Goal: Task Accomplishment & Management: Manage account settings

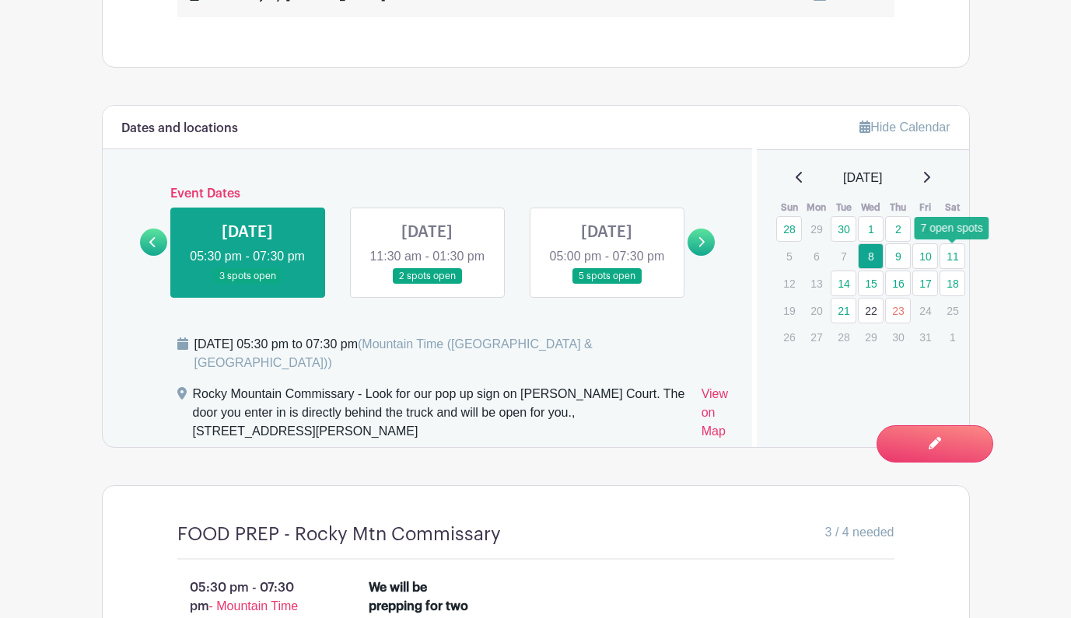
click at [957, 261] on link "11" at bounding box center [952, 256] width 26 height 26
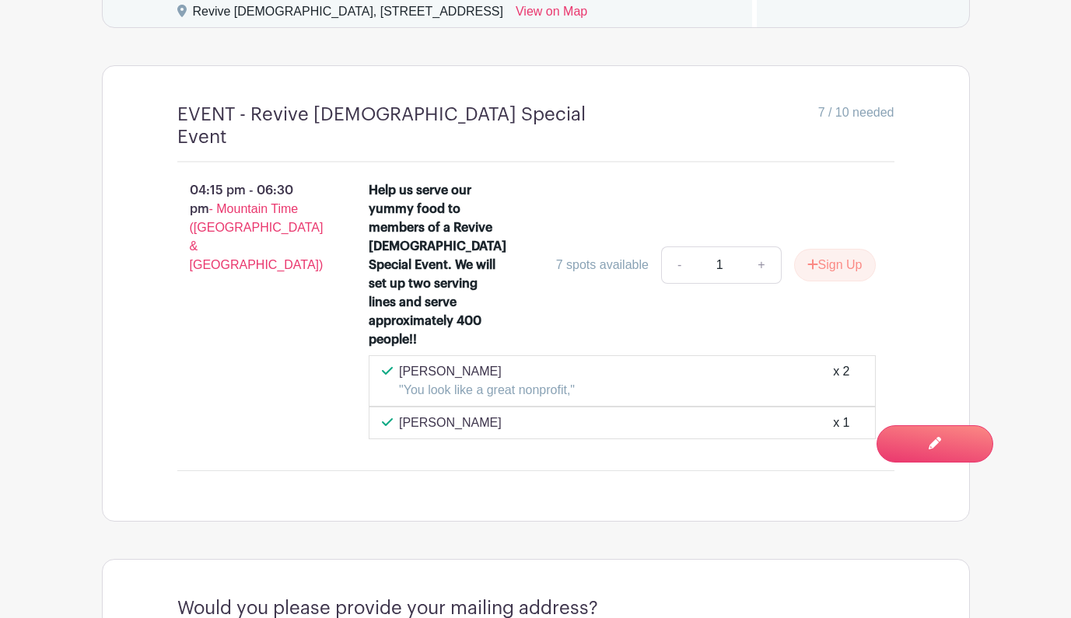
scroll to position [1279, 0]
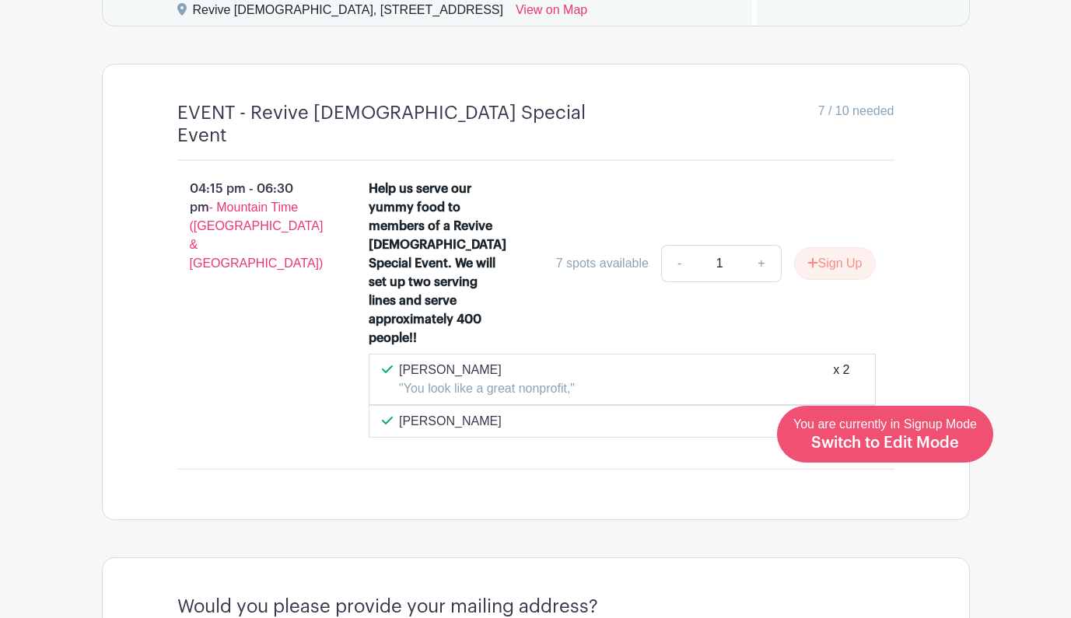
click at [931, 442] on span "Switch to Edit Mode" at bounding box center [885, 443] width 148 height 16
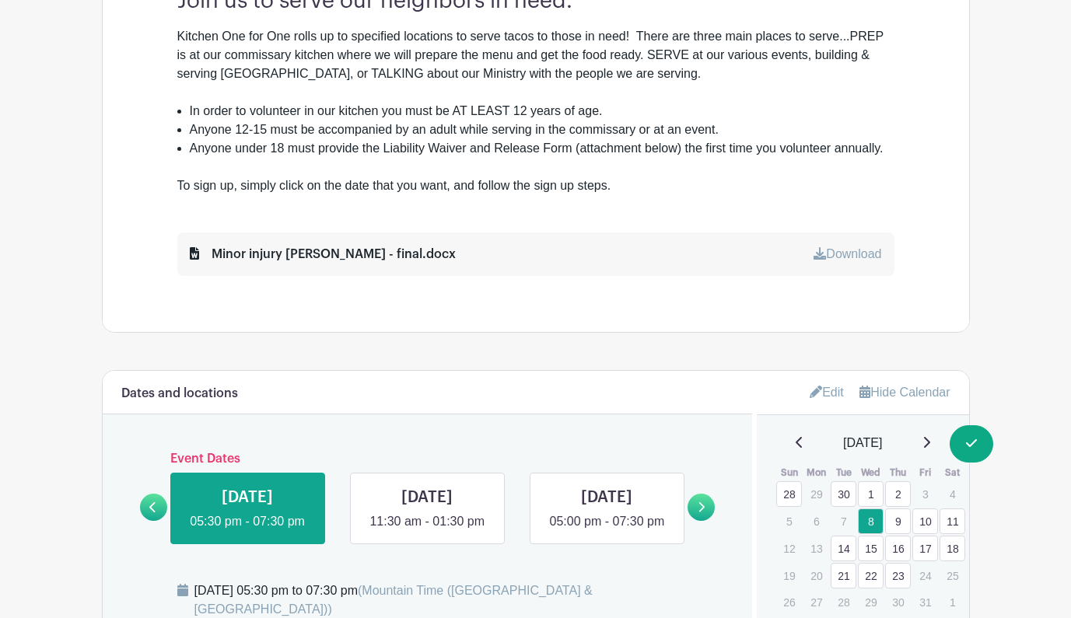
scroll to position [676, 0]
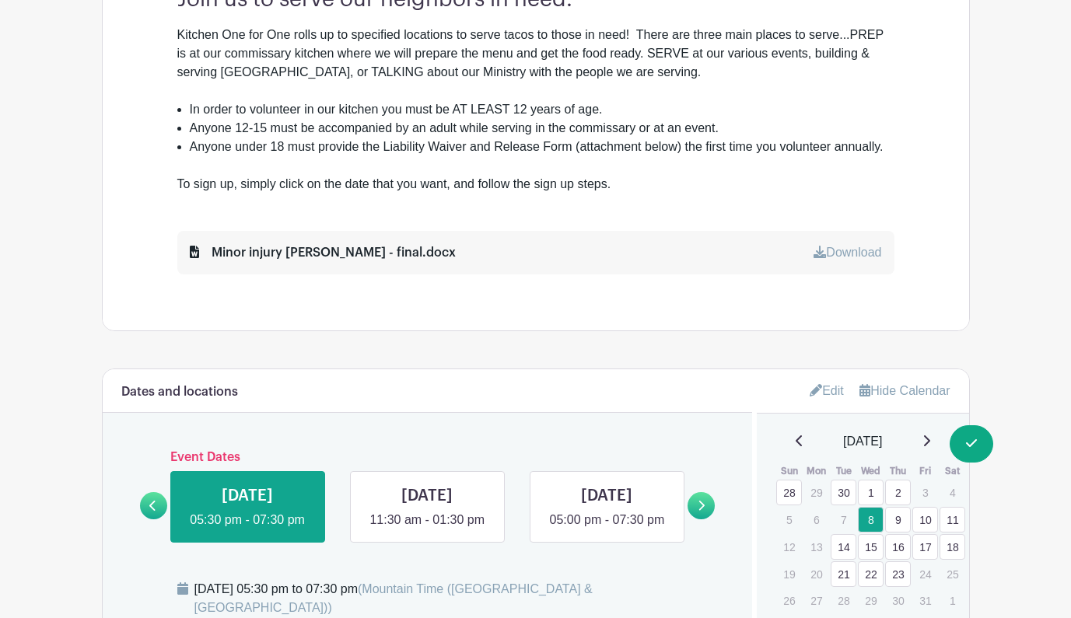
click at [826, 389] on link "Edit" at bounding box center [827, 391] width 34 height 26
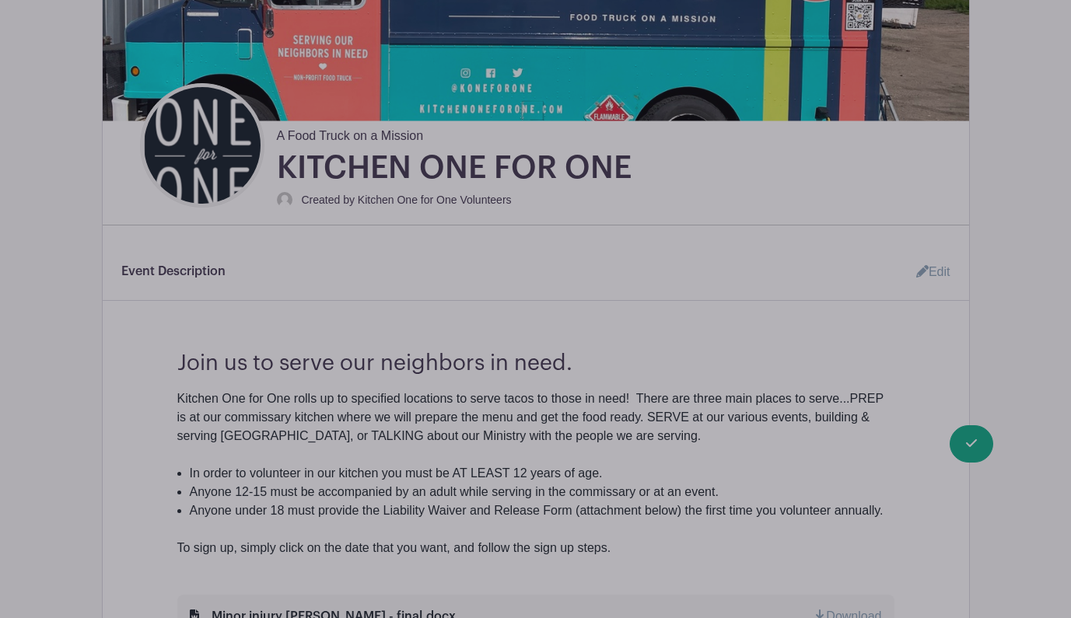
scroll to position [314, 0]
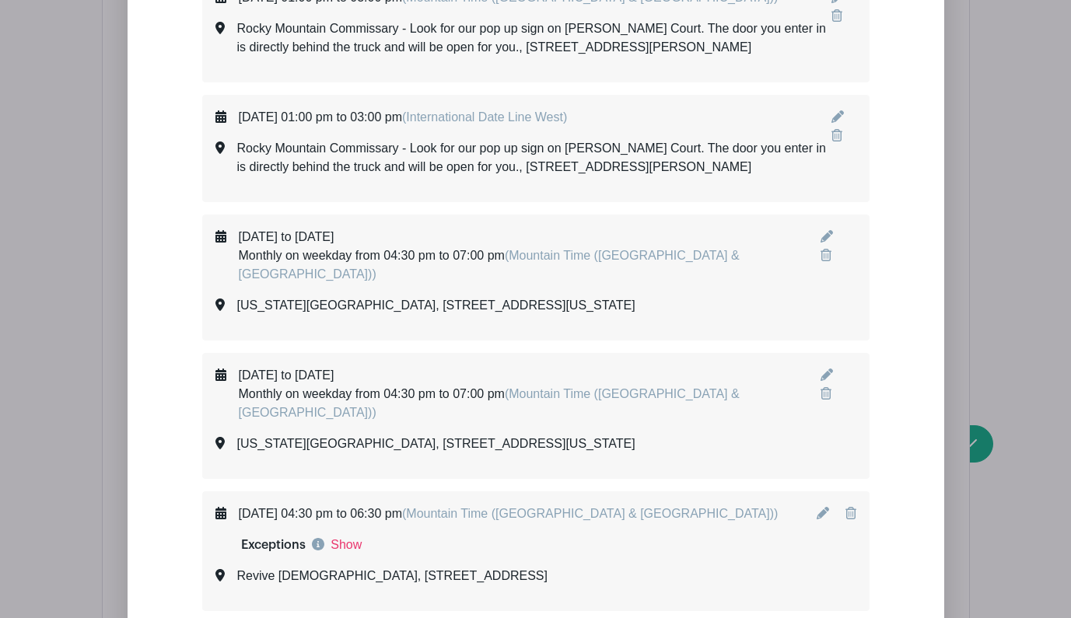
scroll to position [8305, 0]
click at [824, 508] on icon at bounding box center [823, 514] width 12 height 12
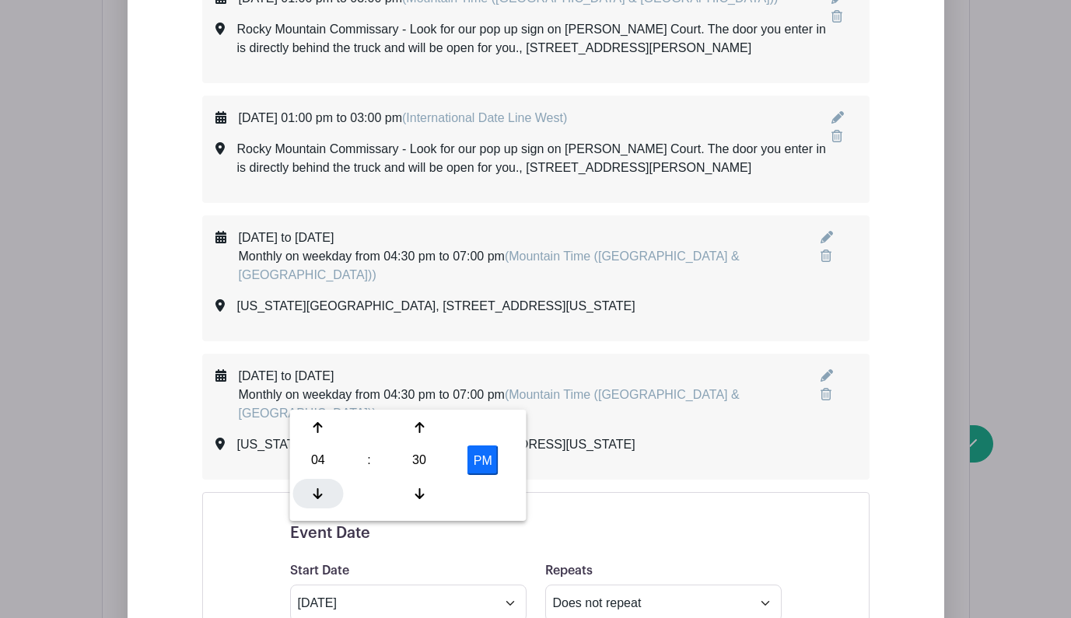
click at [317, 498] on icon at bounding box center [317, 494] width 9 height 12
click at [416, 425] on icon at bounding box center [419, 427] width 9 height 12
click at [421, 496] on icon at bounding box center [419, 493] width 9 height 11
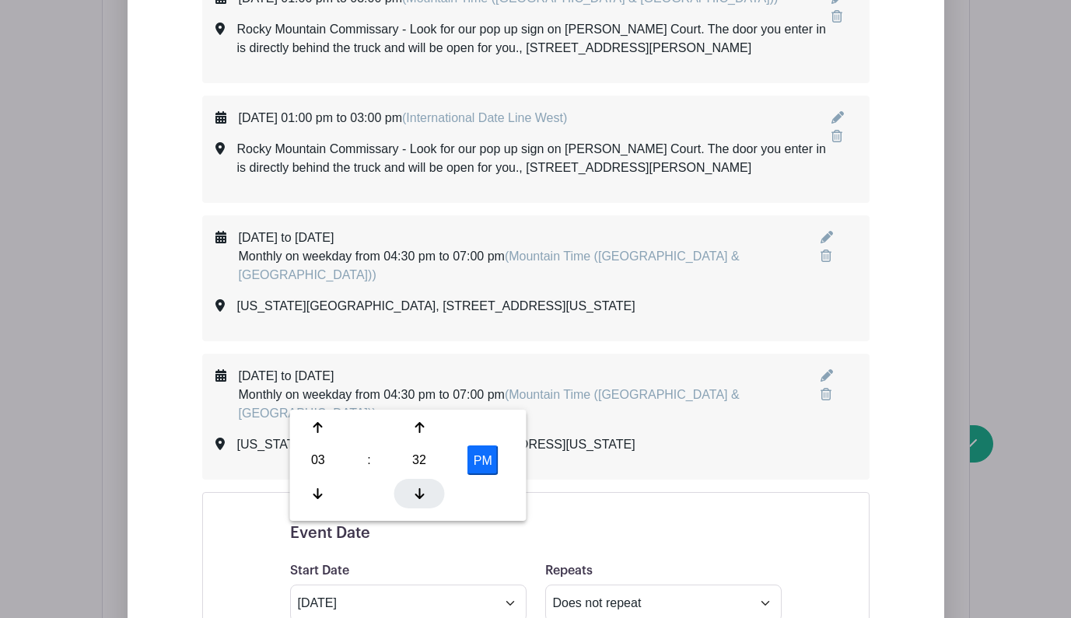
click at [421, 496] on icon at bounding box center [419, 493] width 9 height 11
click at [421, 419] on div at bounding box center [419, 428] width 51 height 30
type input "3:30 PM"
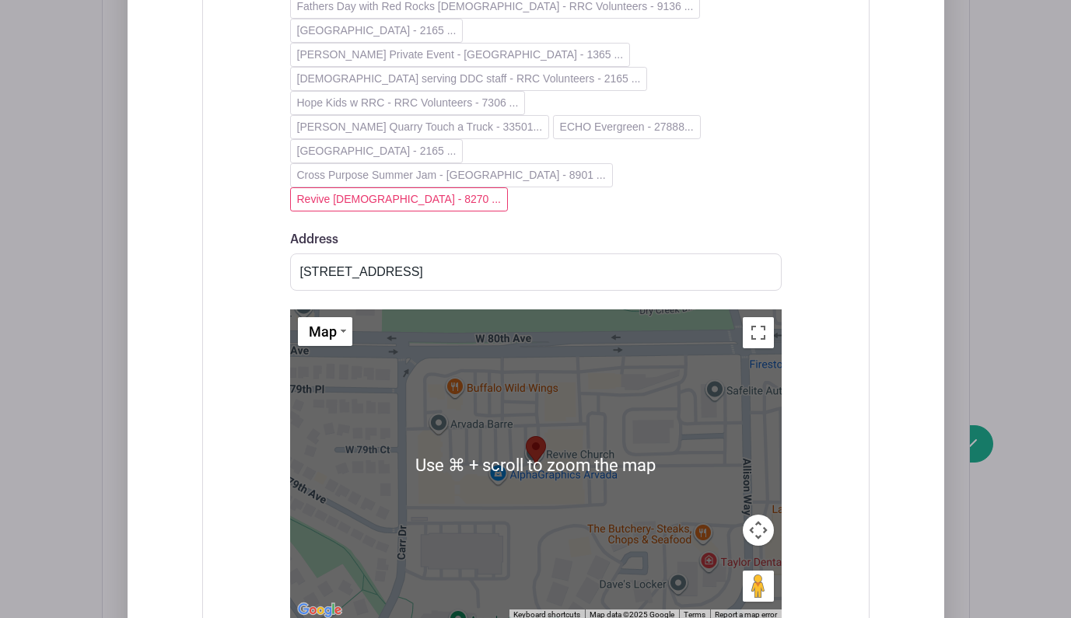
scroll to position [9720, 0]
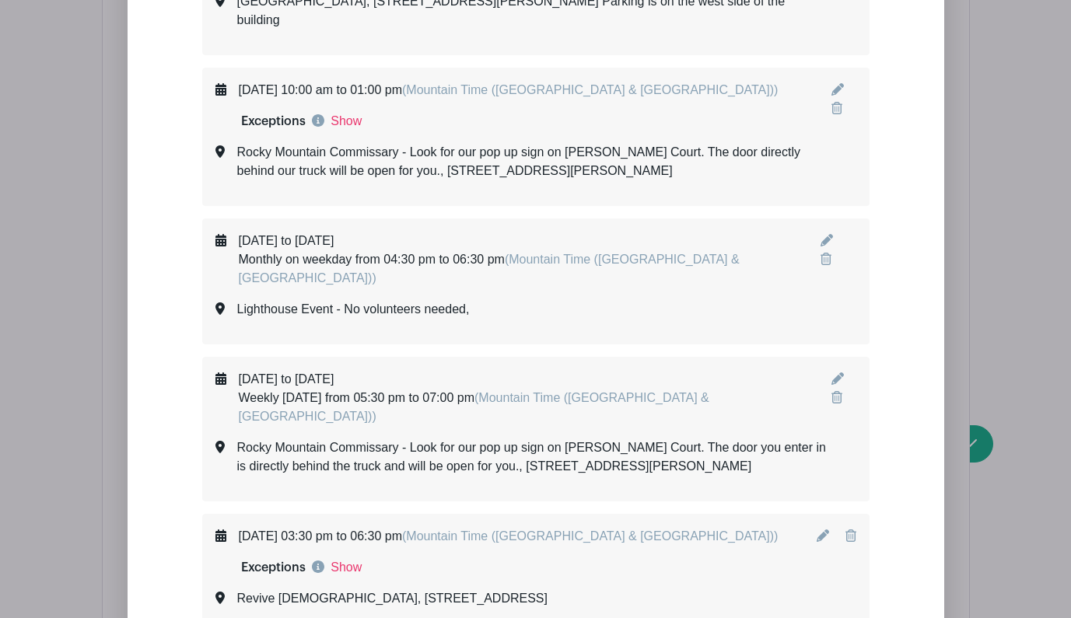
scroll to position [9175, 0]
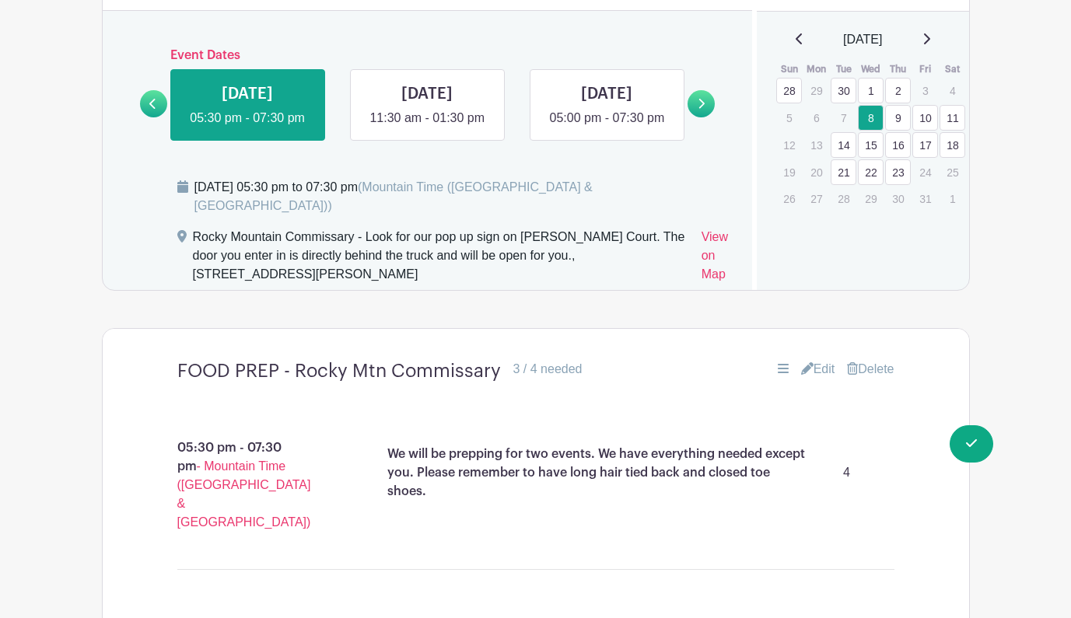
scroll to position [1077, 0]
click at [952, 114] on link "11" at bounding box center [952, 119] width 26 height 26
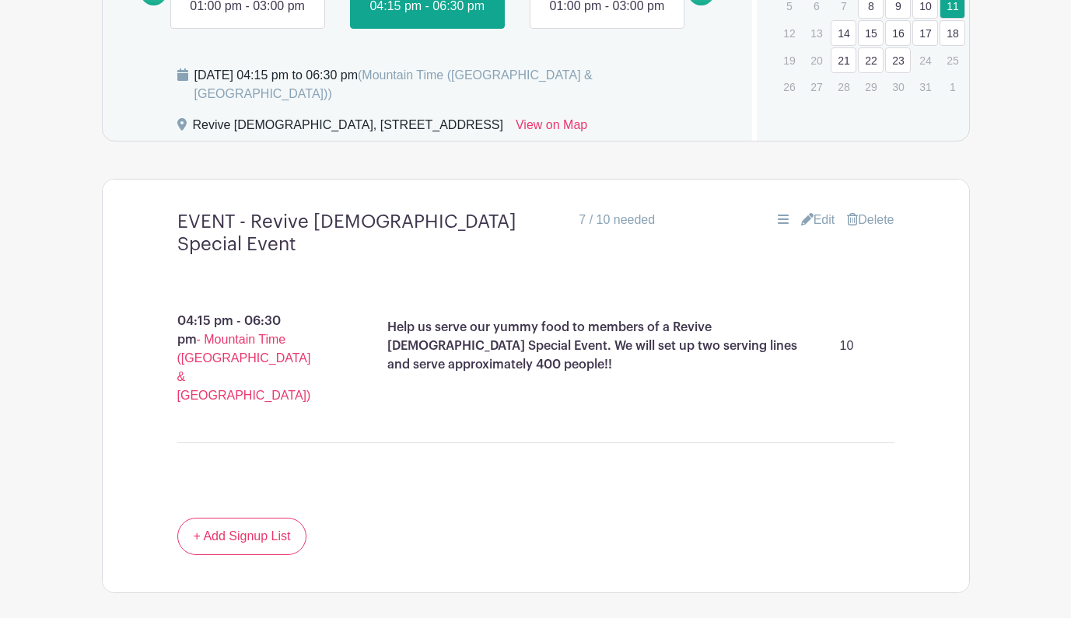
scroll to position [1197, 0]
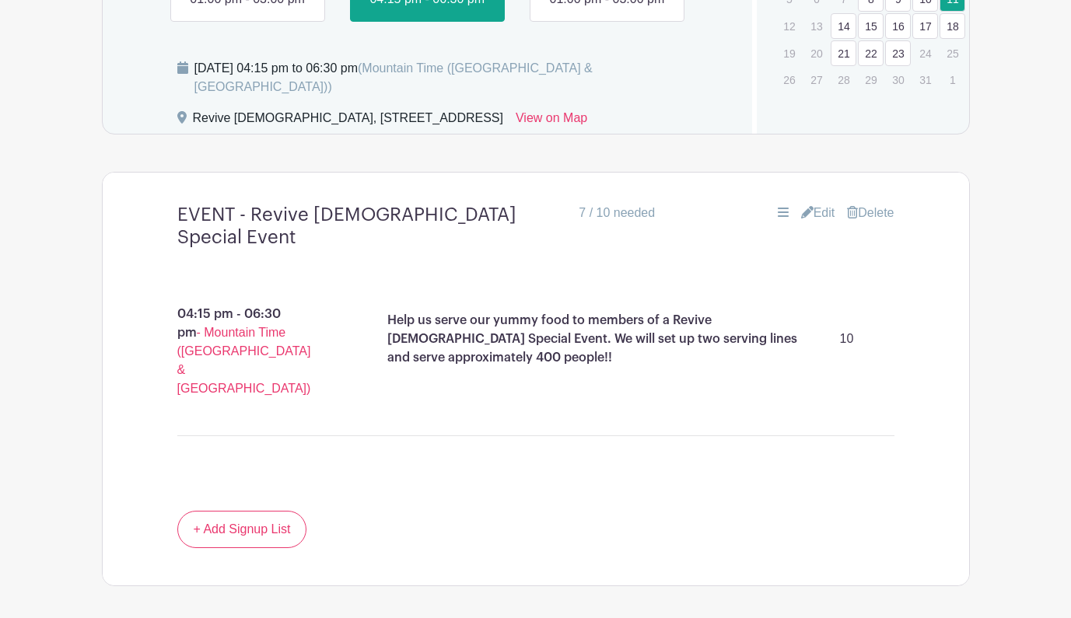
click at [810, 204] on link "Edit" at bounding box center [818, 213] width 34 height 19
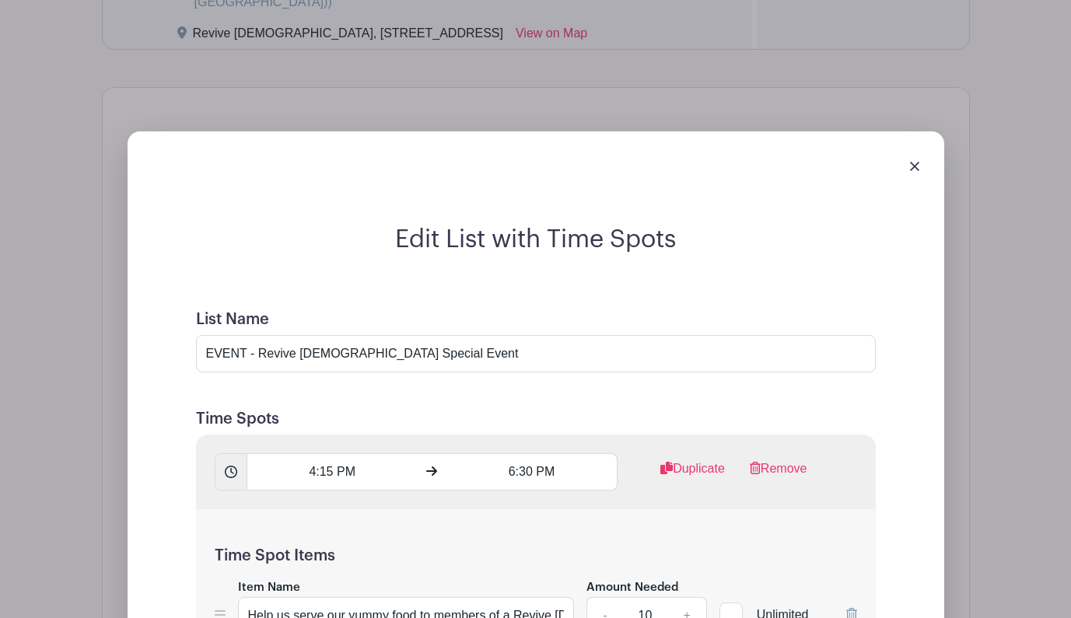
scroll to position [1285, 0]
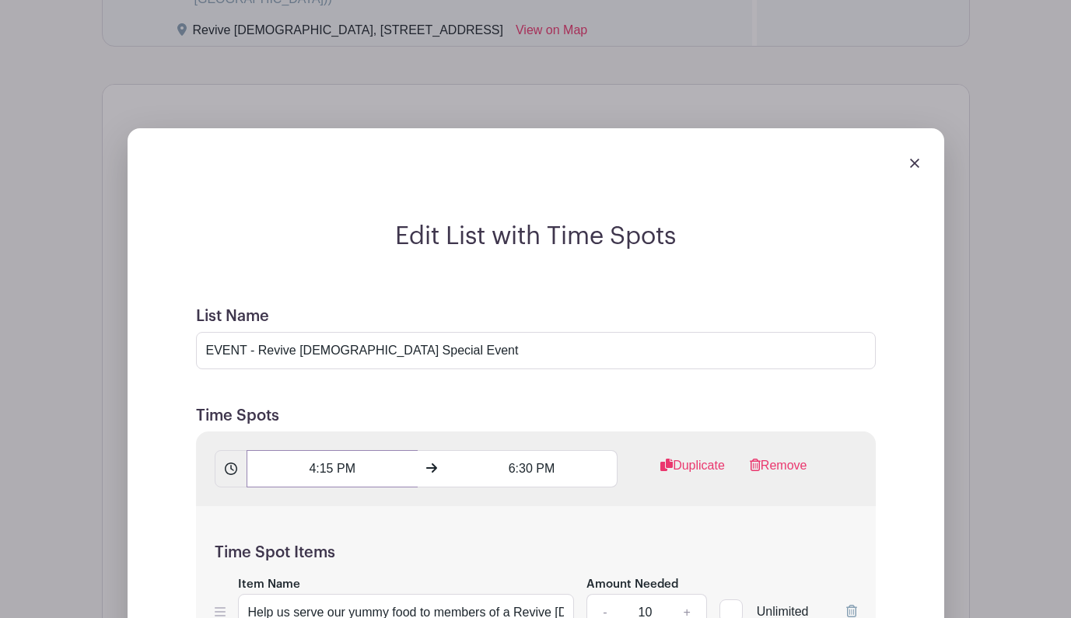
click at [337, 460] on input "4:15 PM" at bounding box center [332, 468] width 171 height 37
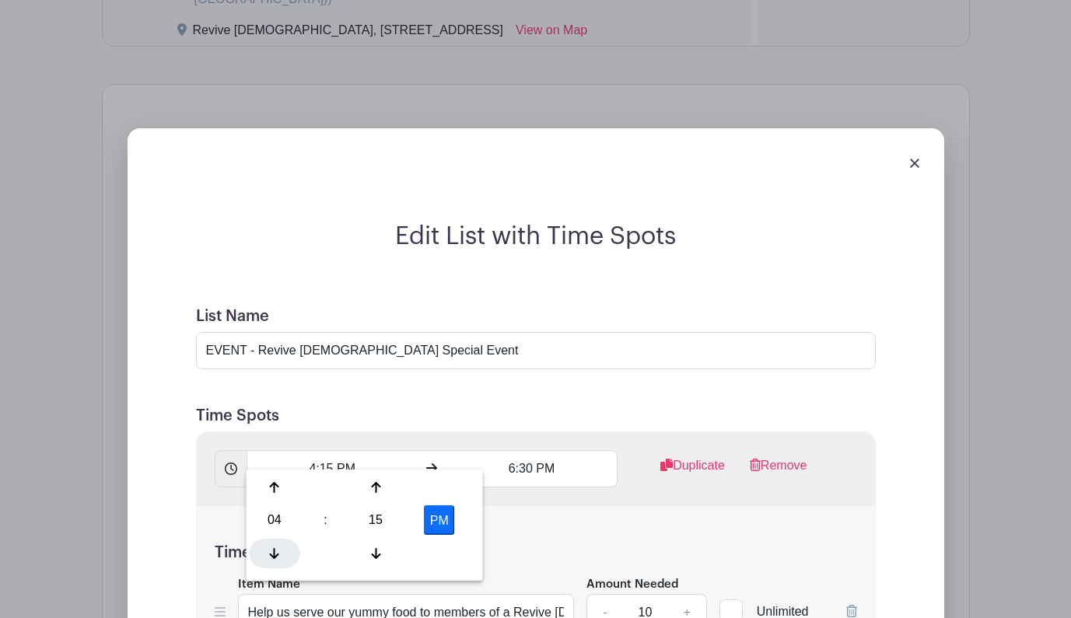
click at [275, 554] on icon at bounding box center [274, 553] width 9 height 11
click at [373, 486] on icon at bounding box center [375, 487] width 9 height 11
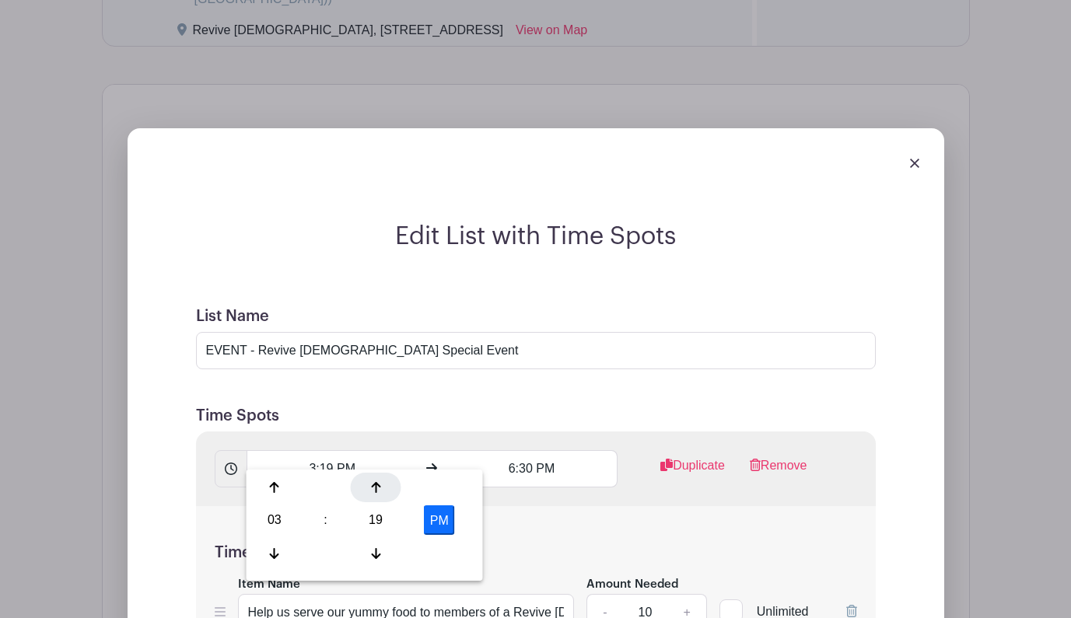
click at [373, 486] on icon at bounding box center [375, 487] width 9 height 11
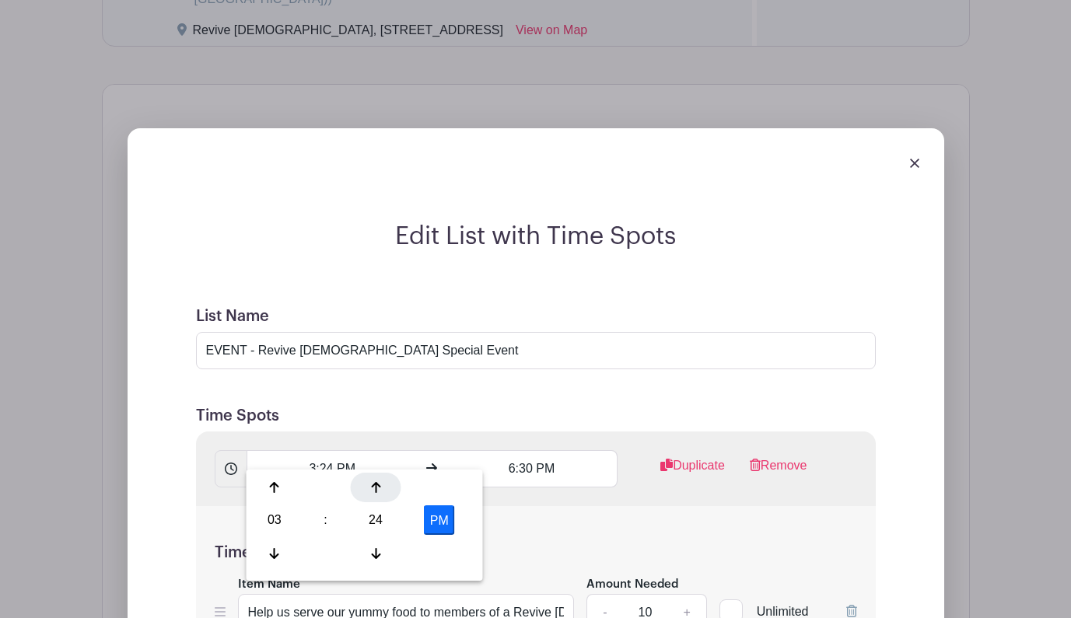
click at [373, 486] on icon at bounding box center [375, 487] width 9 height 11
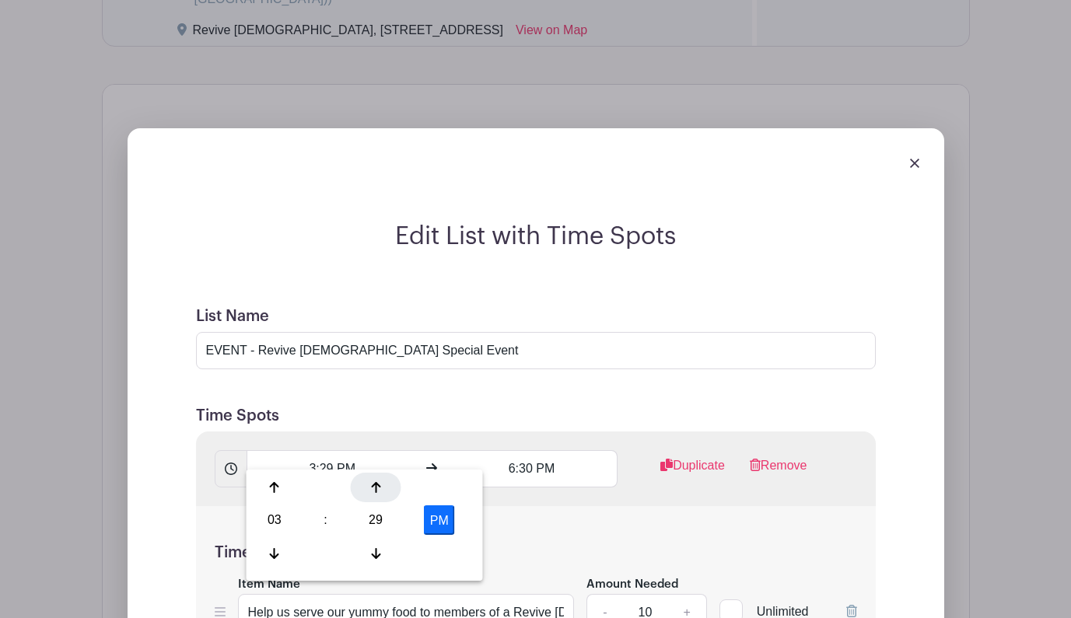
click at [373, 486] on icon at bounding box center [375, 487] width 9 height 11
type input "3:30 PM"
click at [656, 510] on div "Time Spot Items Item Name Help us serve our yummy food to members of a Revive C…" at bounding box center [536, 596] width 680 height 181
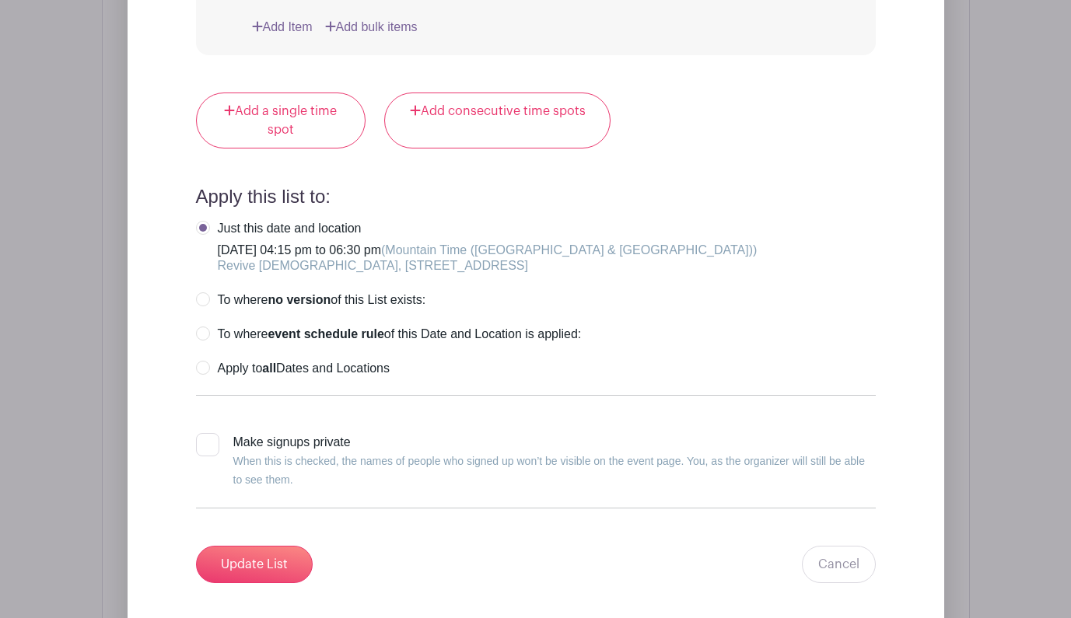
scroll to position [1918, 0]
click at [255, 551] on input "Update List" at bounding box center [254, 563] width 117 height 37
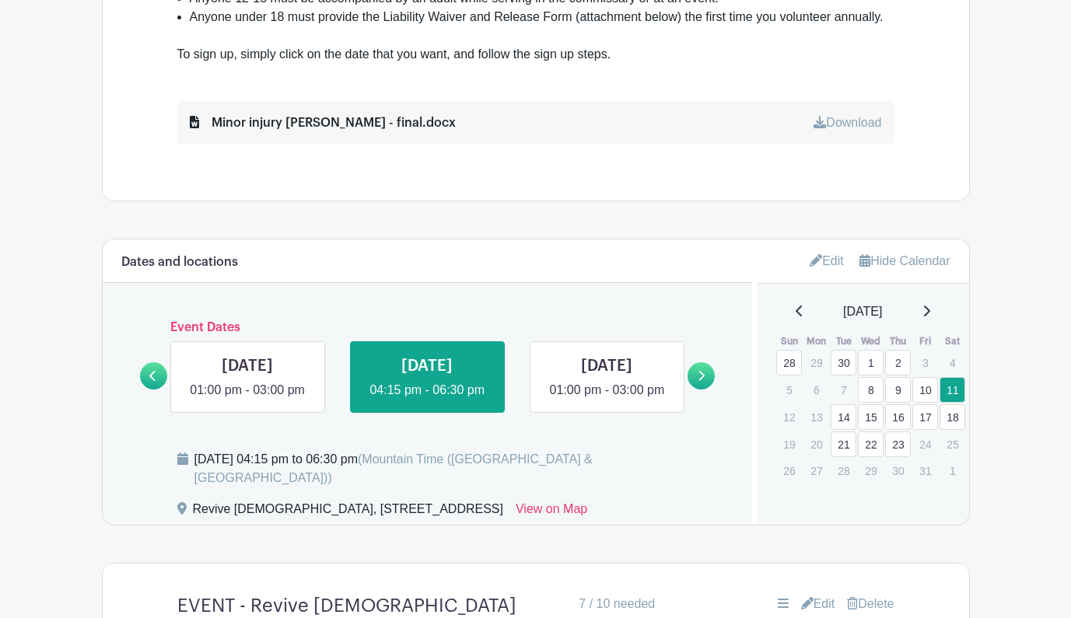
scroll to position [806, 0]
click at [820, 264] on link "Edit" at bounding box center [827, 261] width 34 height 26
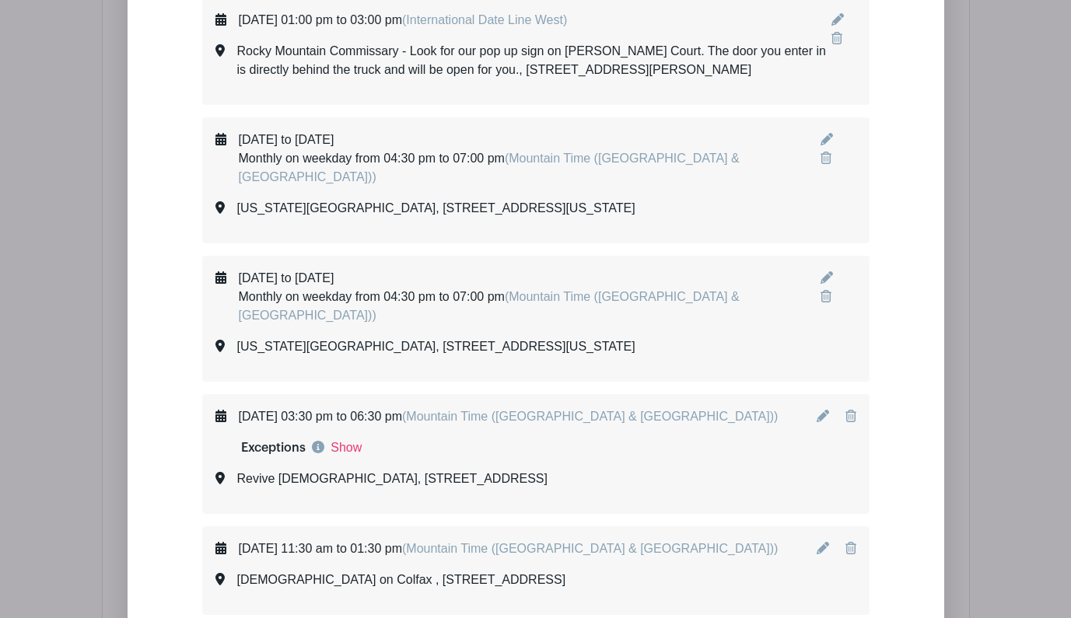
scroll to position [8400, 0]
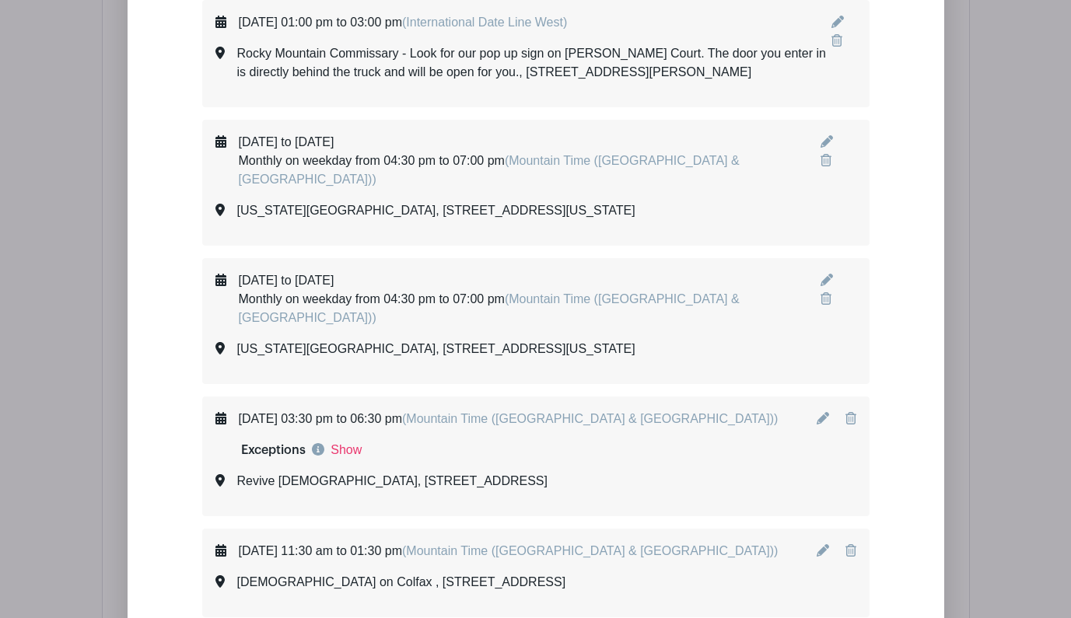
click at [826, 412] on icon at bounding box center [823, 418] width 12 height 12
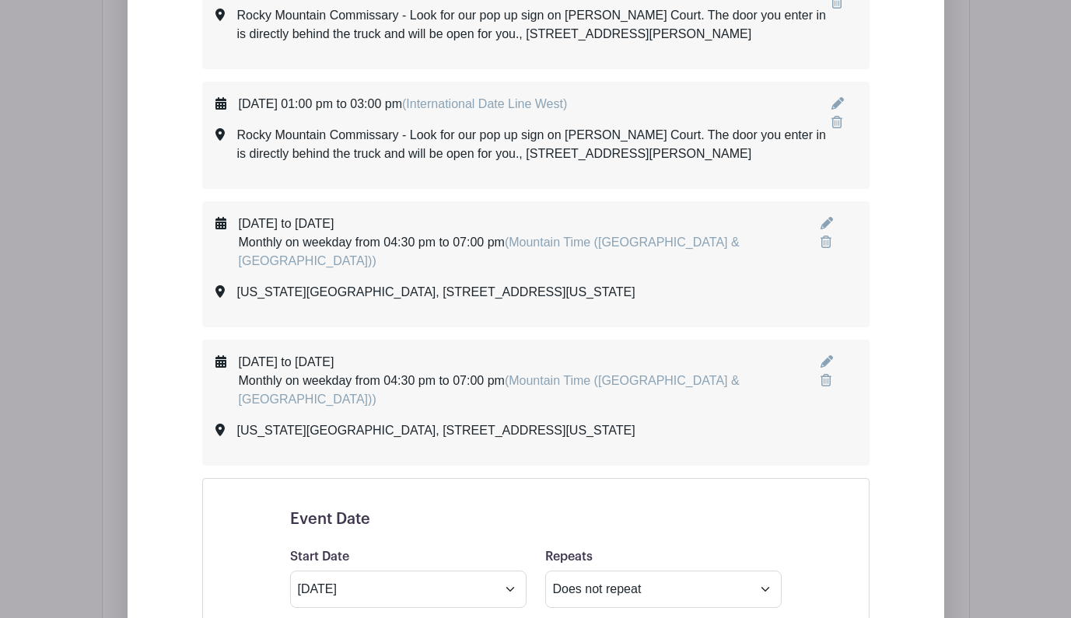
scroll to position [8318, 0]
click at [398, 354] on div "October 15, 2025 to October 31, 2025 Monthly on weekday from 04:30 pm to 07:00 …" at bounding box center [530, 382] width 582 height 56
click at [562, 375] on span "(Mountain Time ([GEOGRAPHIC_DATA] & [GEOGRAPHIC_DATA]))" at bounding box center [489, 391] width 501 height 32
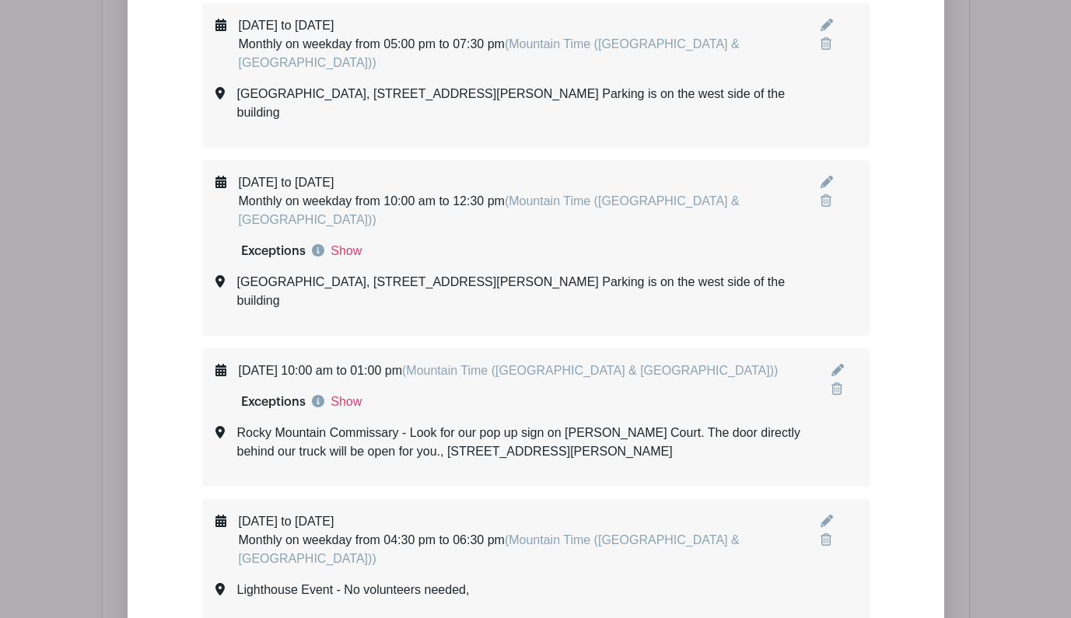
scroll to position [8909, 0]
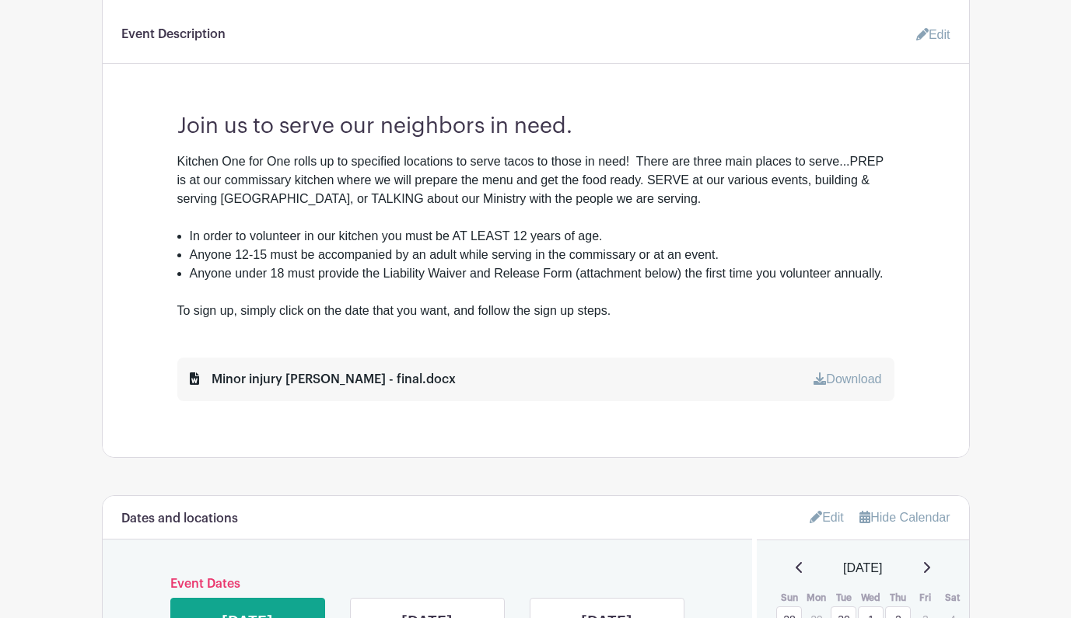
scroll to position [554, 0]
